Goal: Submit feedback/report problem: Submit feedback/report problem

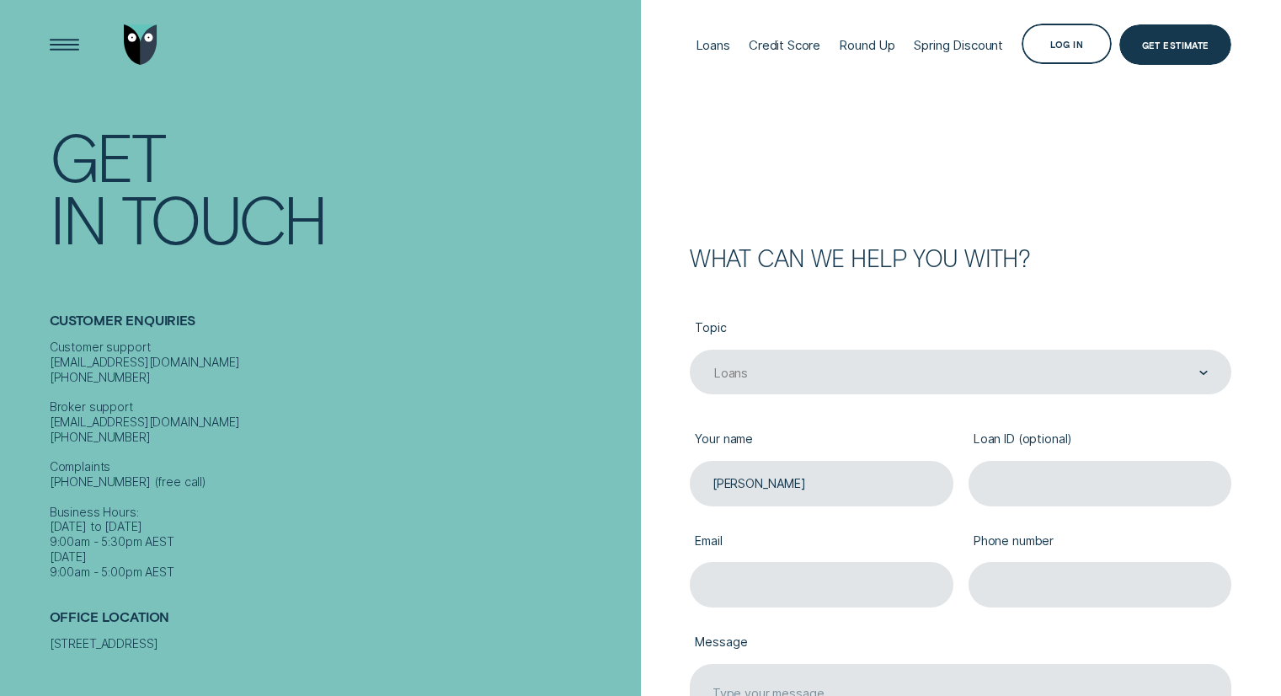
click at [1008, 489] on input "Loan ID (optional)" at bounding box center [1101, 483] width 264 height 45
click at [737, 582] on input "Email" at bounding box center [822, 584] width 264 height 45
type input "[EMAIL_ADDRESS][DOMAIN_NAME]"
click at [1000, 575] on input "Phone number" at bounding box center [1101, 584] width 264 height 45
type input "0435656897"
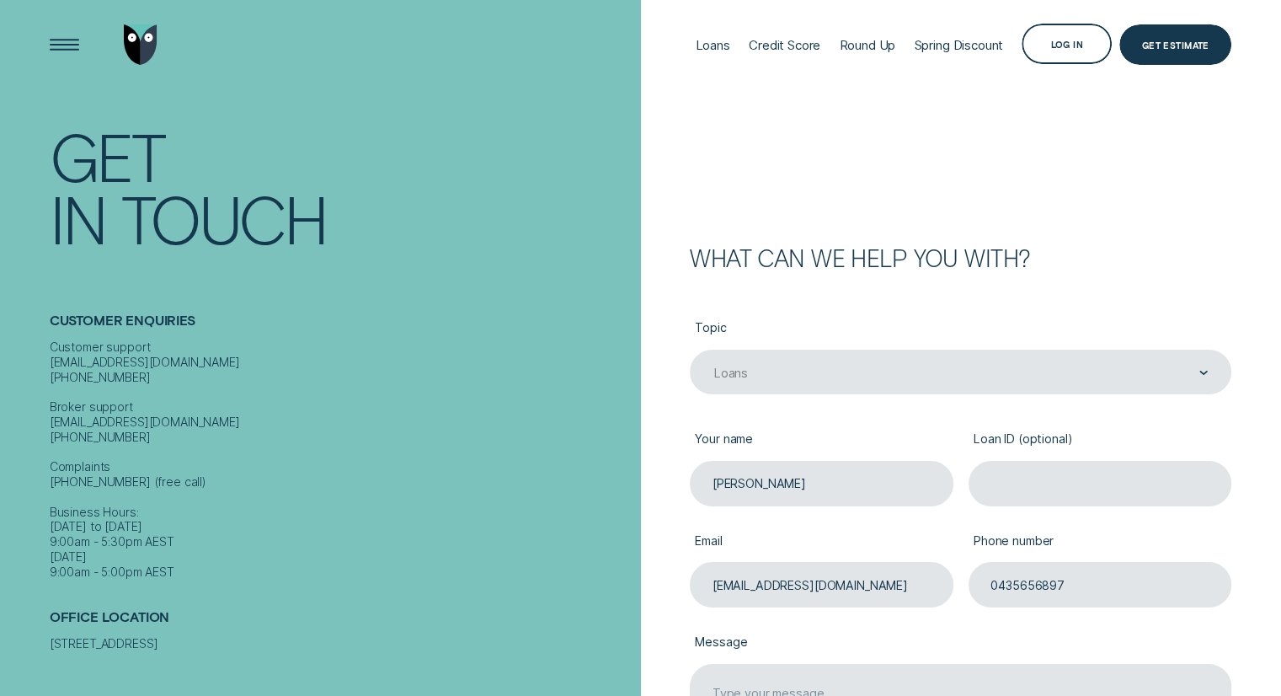
click at [1102, 641] on label "Message" at bounding box center [961, 642] width 542 height 41
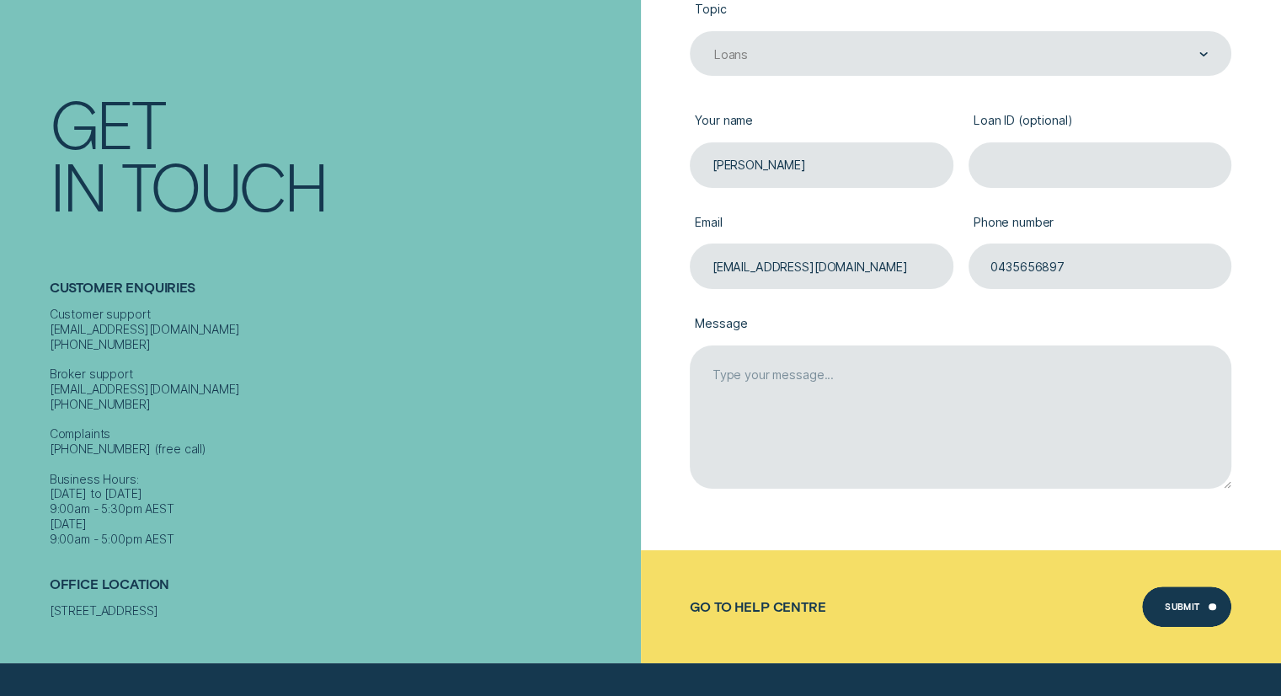
scroll to position [333, 0]
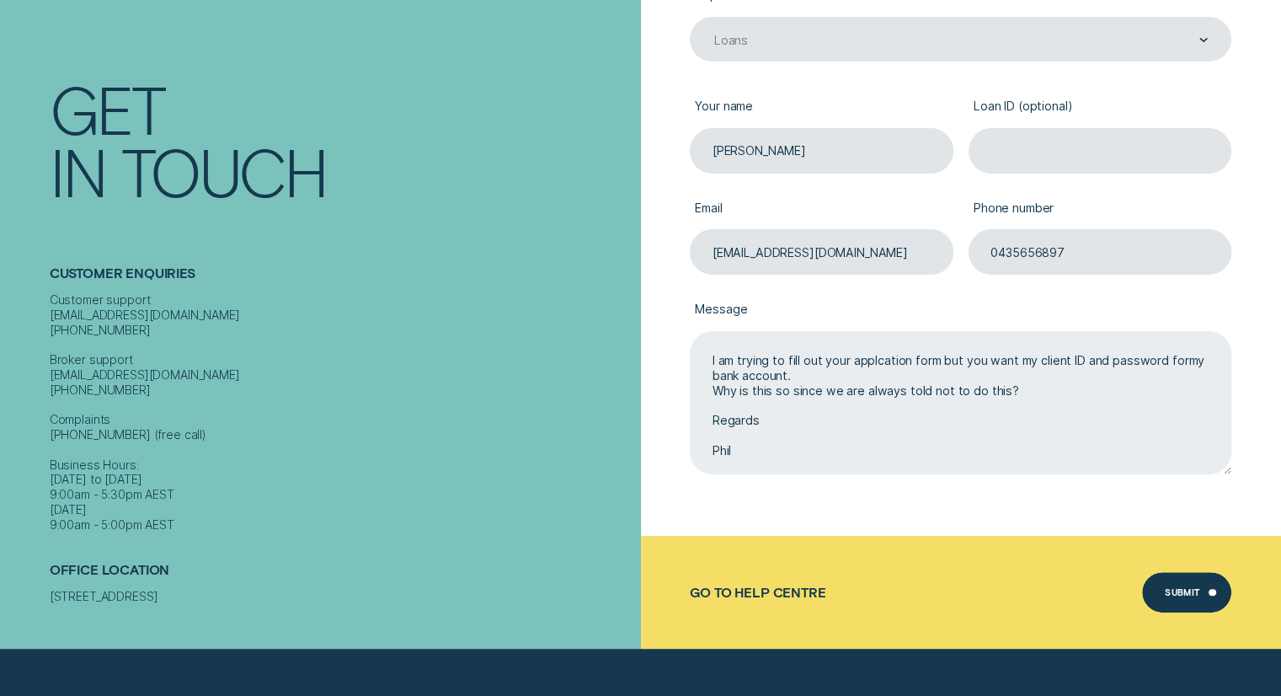
click at [876, 361] on textarea "I am trying to fill out your applcation form but you want my client ID and pass…" at bounding box center [961, 403] width 542 height 144
click at [741, 382] on textarea "I am trying to fill out your application form but you want my client ID and pas…" at bounding box center [961, 403] width 542 height 144
drag, startPoint x: 970, startPoint y: 390, endPoint x: 1003, endPoint y: 388, distance: 33.0
click at [1003, 388] on textarea "I am trying to fill out your application form but you want my client ID and pas…" at bounding box center [961, 403] width 542 height 144
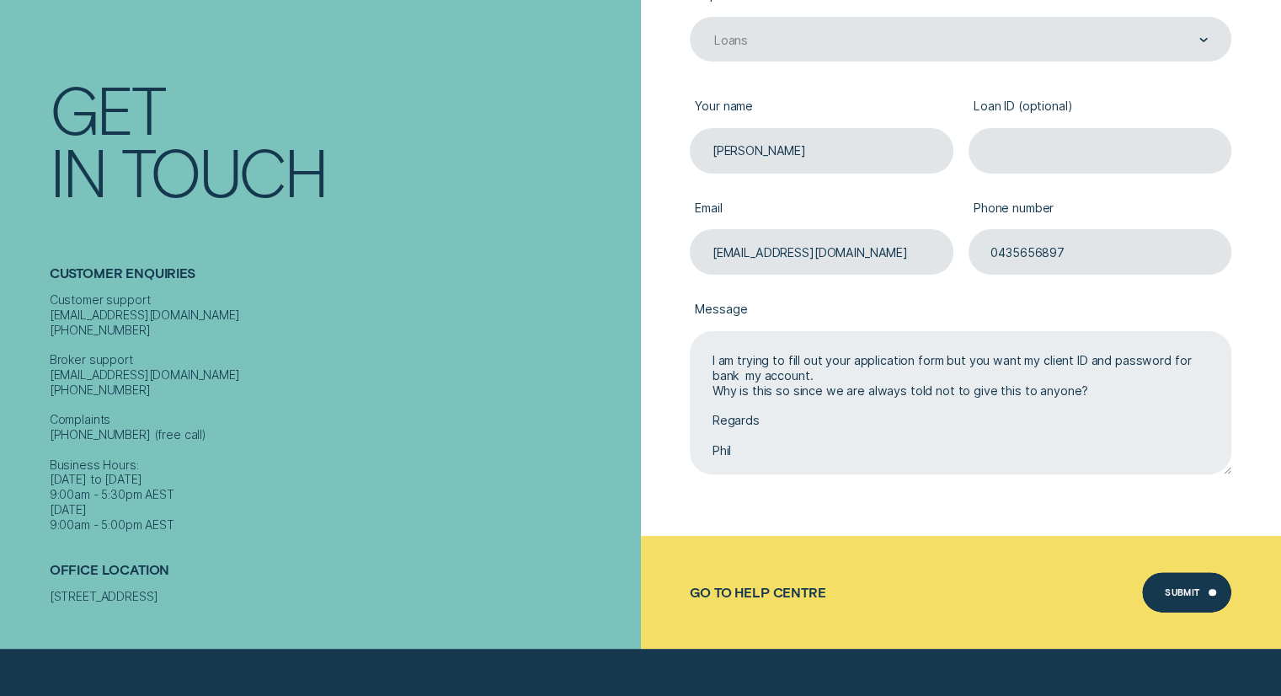
click at [1088, 388] on textarea "I am trying to fill out your application form but you want my client ID and pas…" at bounding box center [961, 403] width 542 height 144
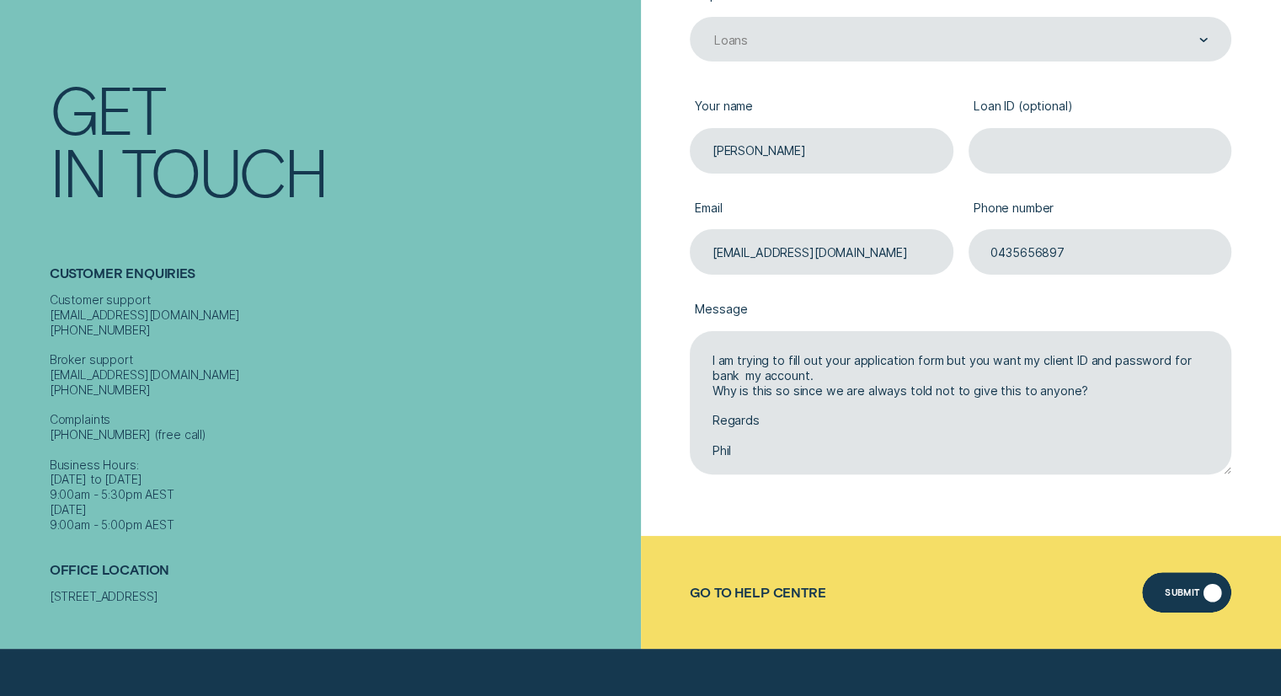
type textarea "I am trying to fill out your application form but you want my client ID and pas…"
click at [1208, 587] on div "Submit" at bounding box center [1187, 592] width 90 height 40
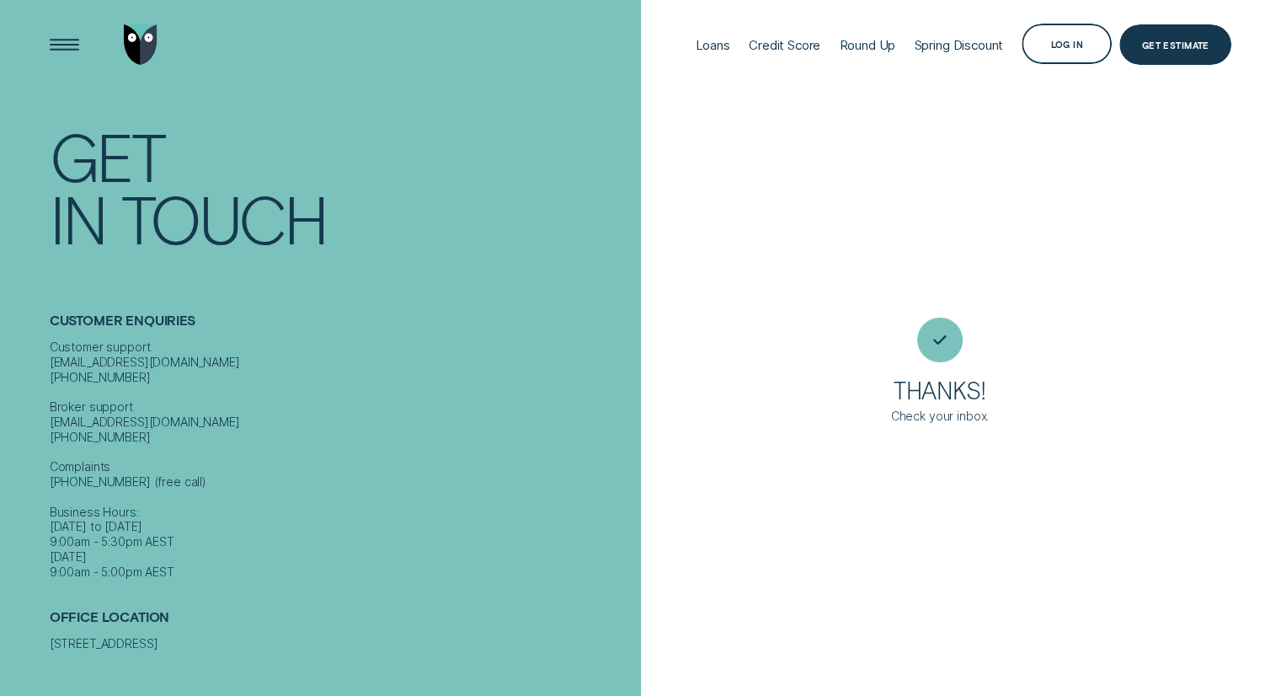
scroll to position [0, 0]
